Goal: Task Accomplishment & Management: Complete application form

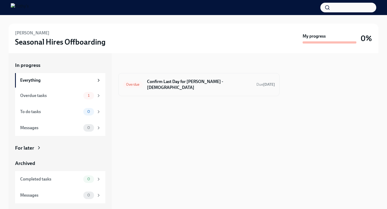
click at [197, 86] on h6 "Confirm Last Day for [PERSON_NAME] - [DEMOGRAPHIC_DATA]" at bounding box center [199, 85] width 105 height 12
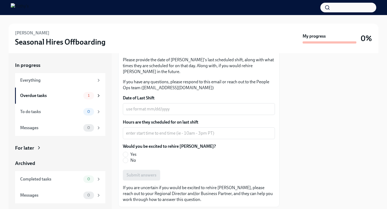
scroll to position [70, 0]
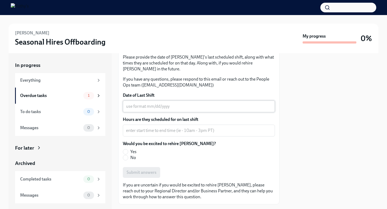
click at [168, 109] on textarea "Date of Last Shift" at bounding box center [199, 106] width 146 height 6
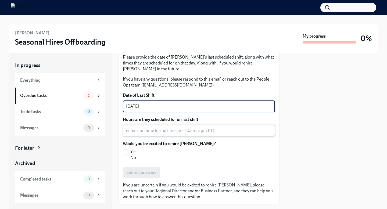
type textarea "[DATE]"
click at [174, 132] on textarea "Hours are they scheduled for on last shift" at bounding box center [199, 130] width 146 height 6
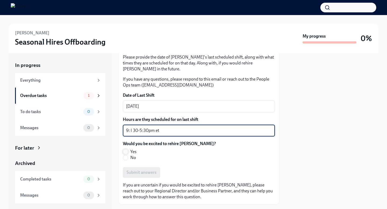
type textarea "9: I 30-5:30pm et"
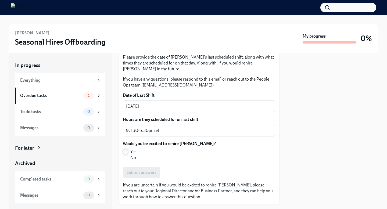
click at [126, 151] on input "Yes" at bounding box center [125, 151] width 5 height 5
radio input "true"
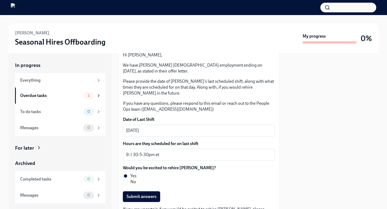
scroll to position [82, 0]
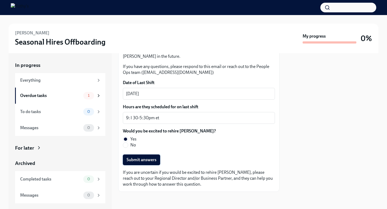
click at [147, 162] on span "Submit answers" at bounding box center [142, 159] width 30 height 5
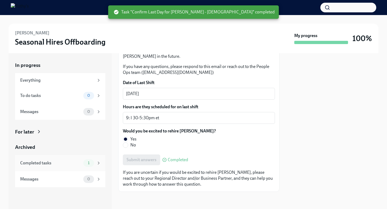
click at [69, 159] on div "Completed tasks 1" at bounding box center [60, 163] width 90 height 16
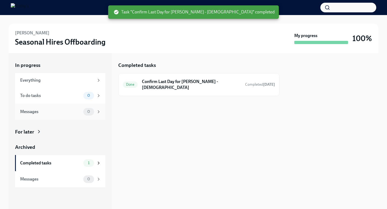
click at [63, 106] on div "Messages 0" at bounding box center [60, 112] width 90 height 16
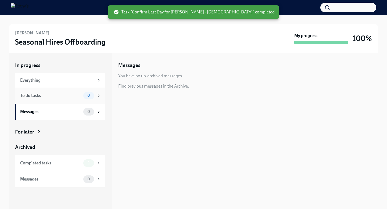
click at [48, 94] on div "To do tasks" at bounding box center [50, 96] width 61 height 6
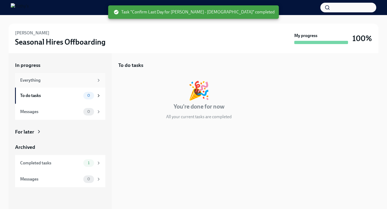
click at [35, 73] on div "Everything" at bounding box center [60, 80] width 90 height 15
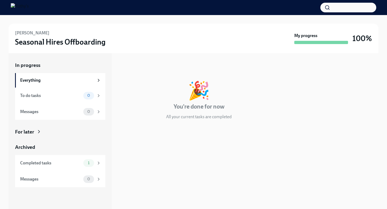
click at [33, 136] on div "In progress Everything To do tasks 0 Messages 0 For later Archived Completed ta…" at bounding box center [60, 125] width 90 height 126
click at [32, 131] on div "For later" at bounding box center [24, 132] width 19 height 7
